Goal: Task Accomplishment & Management: Manage account settings

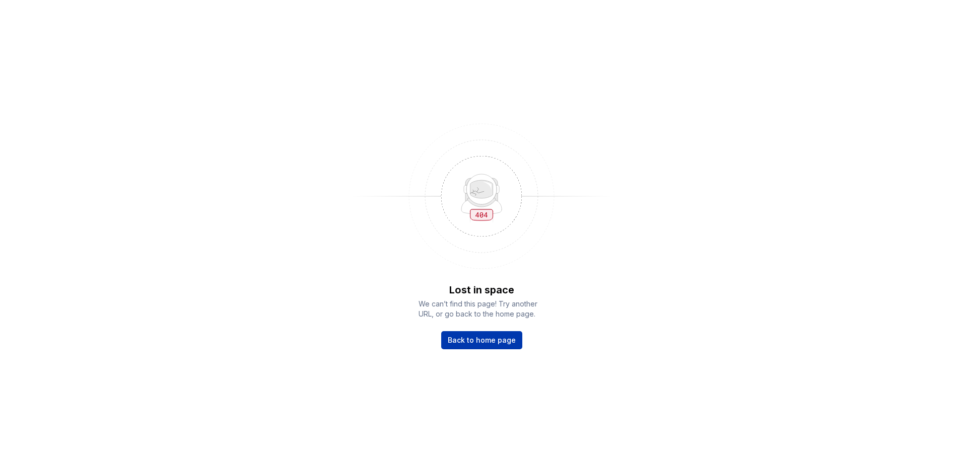
click at [497, 338] on span "Back to home page" at bounding box center [482, 340] width 68 height 10
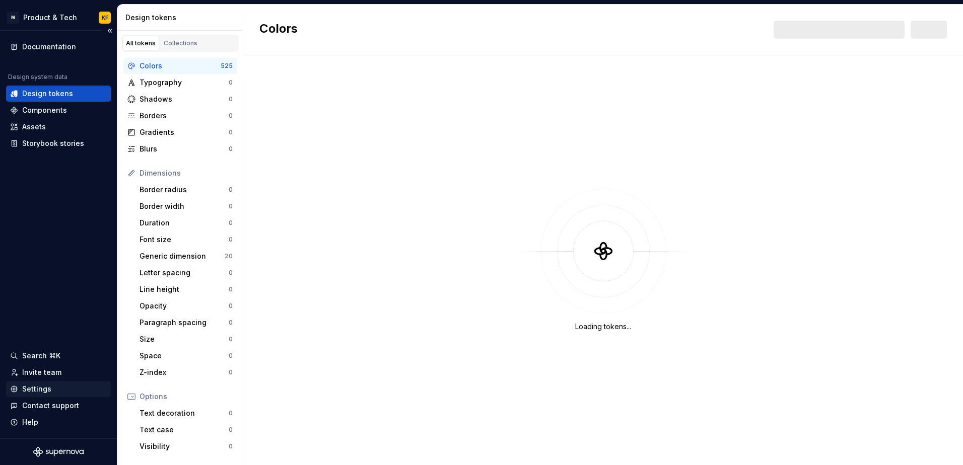
click at [35, 391] on div "Settings" at bounding box center [36, 389] width 29 height 10
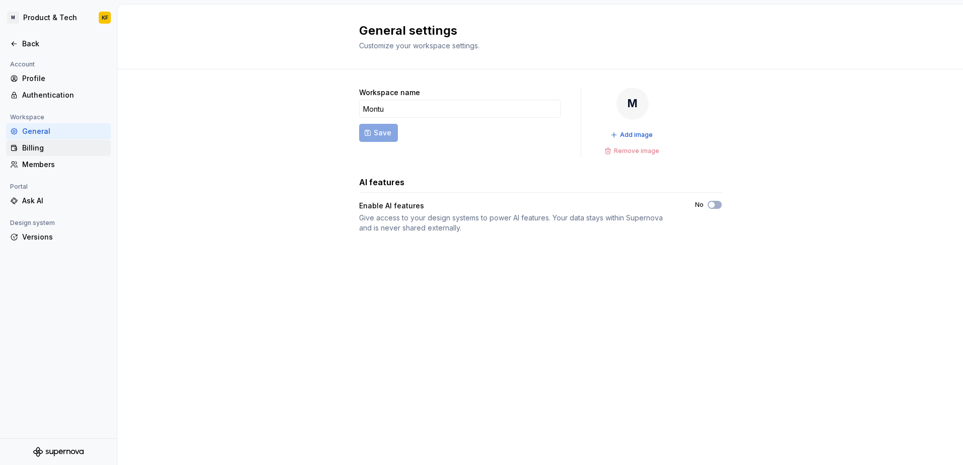
click at [42, 150] on div "Billing" at bounding box center [64, 148] width 85 height 10
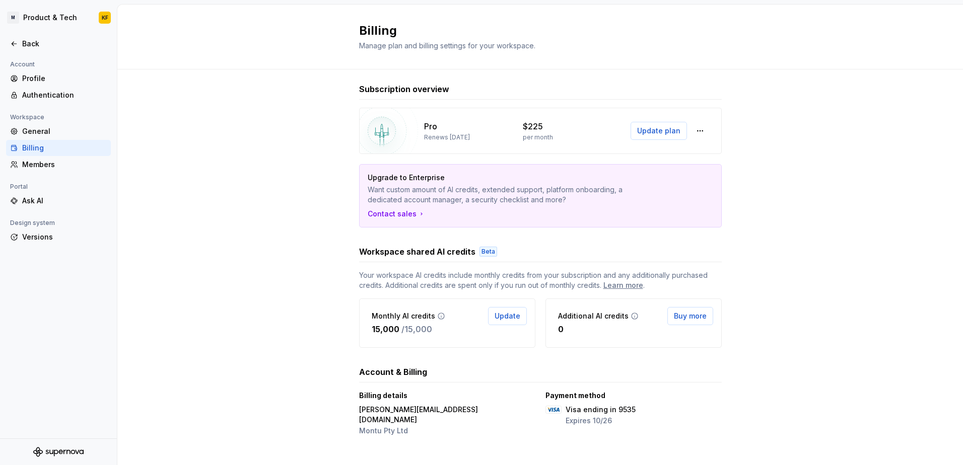
scroll to position [6, 0]
click at [205, 174] on div "Subscription overview Pro Renews October 19, 2025 $225 per month Update plan Up…" at bounding box center [540, 289] width 846 height 450
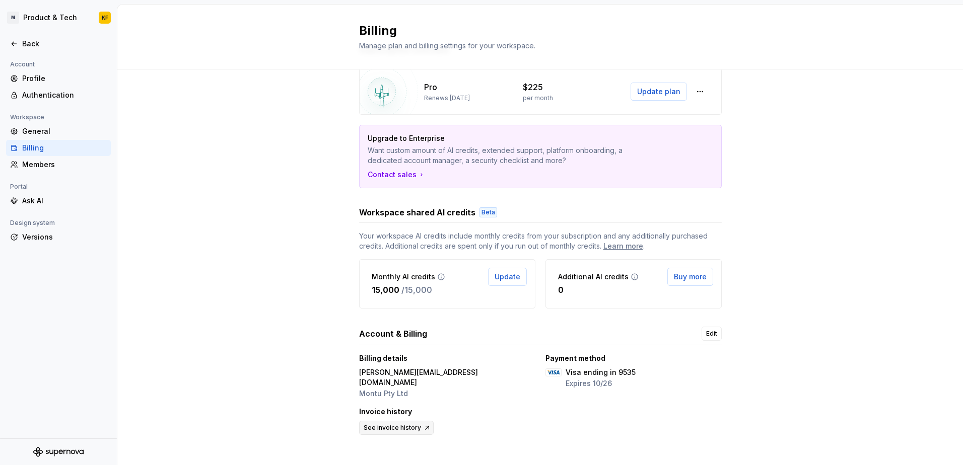
click at [379, 424] on span "See invoice history" at bounding box center [392, 428] width 57 height 8
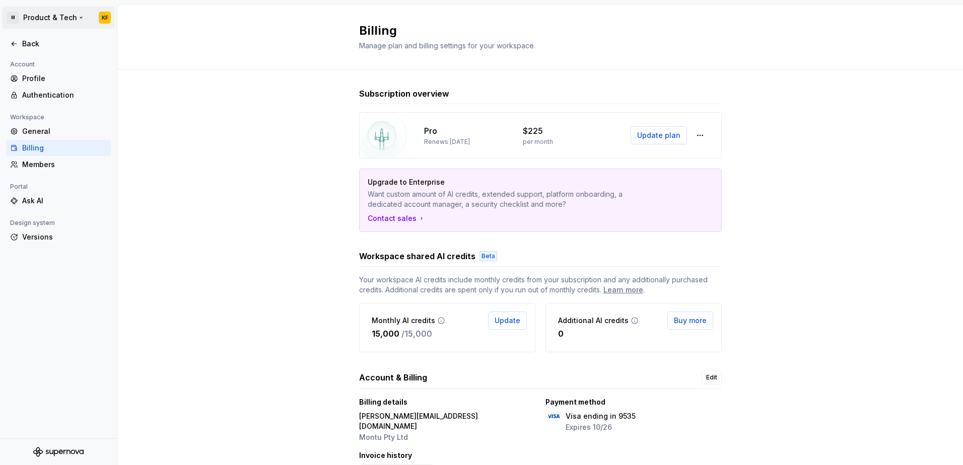
click at [103, 22] on html "M Product & Tech KF Back Account Profile Authentication Workspace General Billi…" at bounding box center [481, 232] width 963 height 465
click at [58, 105] on div "Sign out" at bounding box center [85, 109] width 124 height 10
